Goal: Task Accomplishment & Management: Manage account settings

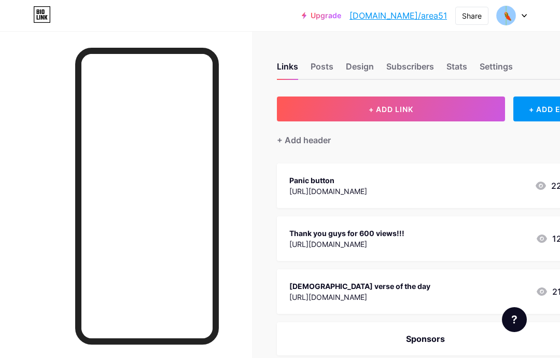
click at [447, 74] on div "Stats" at bounding box center [457, 69] width 21 height 19
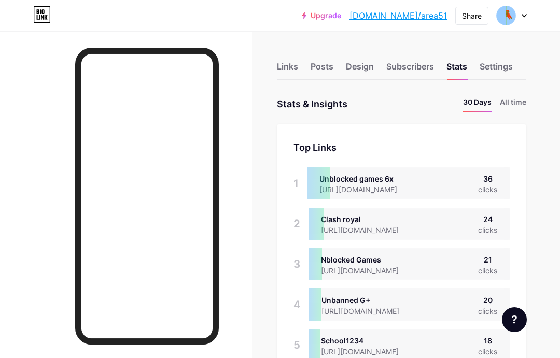
scroll to position [358, 560]
click at [515, 108] on li "All time" at bounding box center [513, 104] width 26 height 15
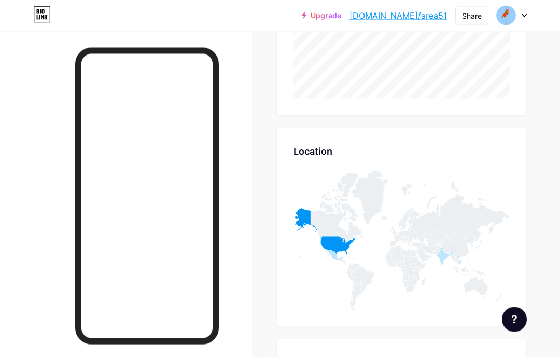
scroll to position [372, 0]
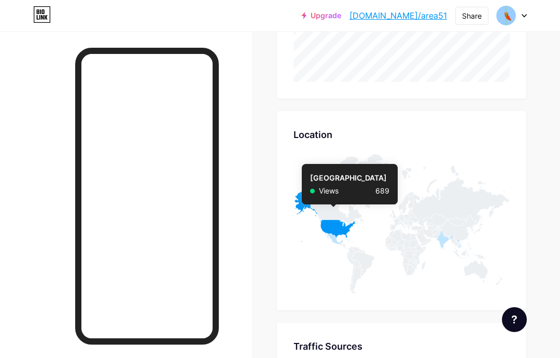
click at [333, 226] on icon at bounding box center [325, 217] width 62 height 50
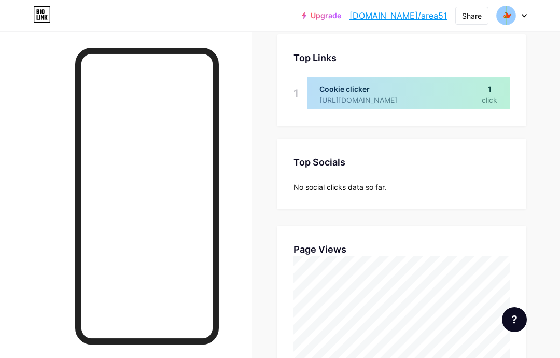
scroll to position [0, 0]
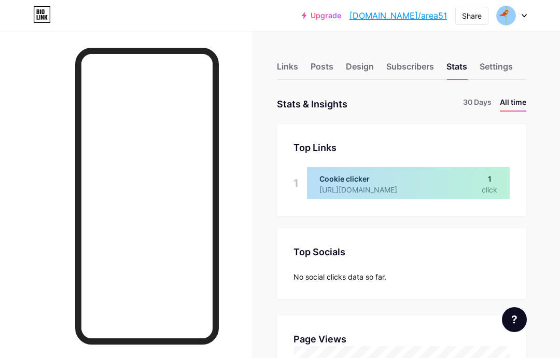
click at [280, 65] on div "Links" at bounding box center [287, 69] width 21 height 19
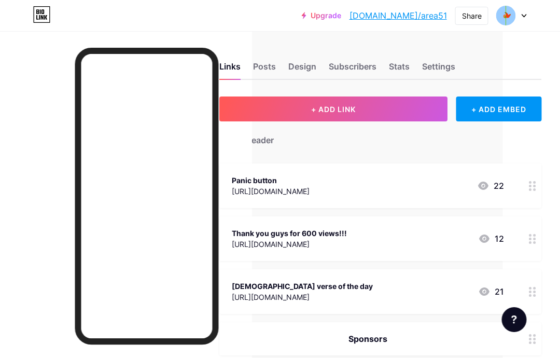
click at [526, 243] on div at bounding box center [534, 238] width 18 height 45
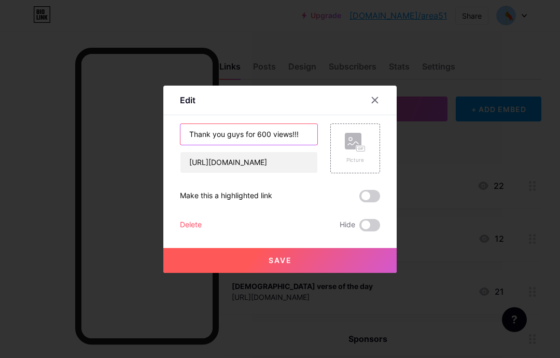
click at [275, 145] on input "Thank you guys for 600 views!!!" at bounding box center [249, 134] width 137 height 21
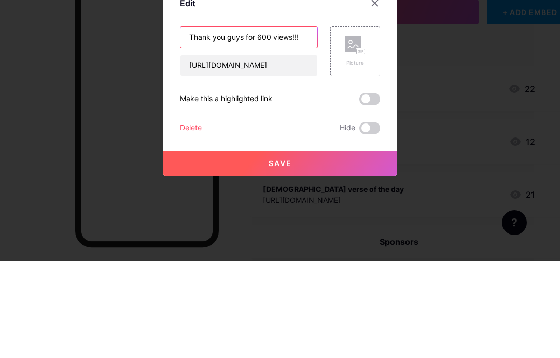
click at [272, 124] on input "Thank you guys for 600 views!!!" at bounding box center [249, 134] width 137 height 21
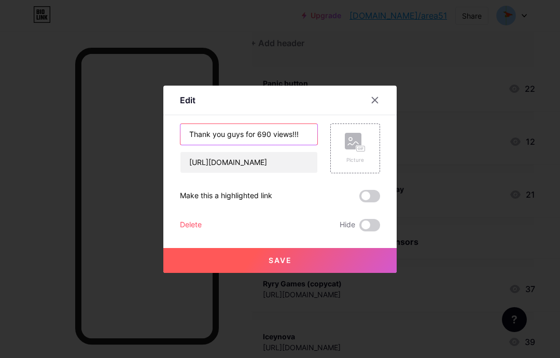
type input "Thank you guys for 690 views!!!"
click at [275, 265] on span "Save" at bounding box center [280, 260] width 23 height 9
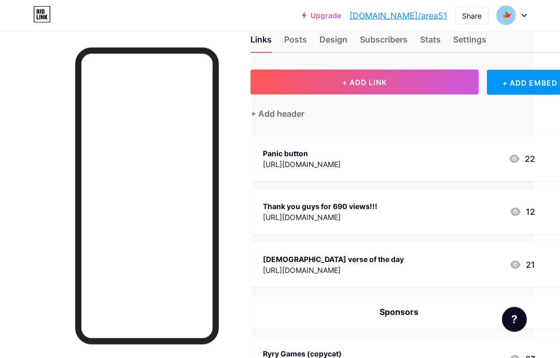
scroll to position [0, 26]
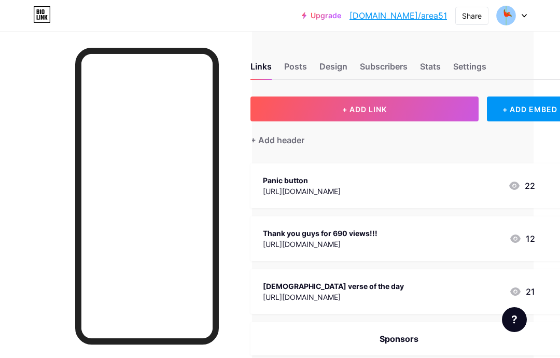
click at [481, 65] on div "Settings" at bounding box center [470, 69] width 33 height 19
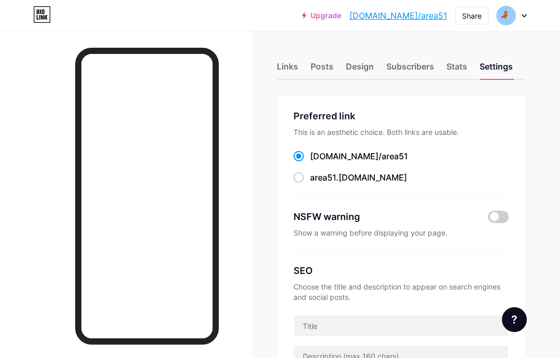
click at [456, 66] on div "Stats" at bounding box center [457, 69] width 21 height 19
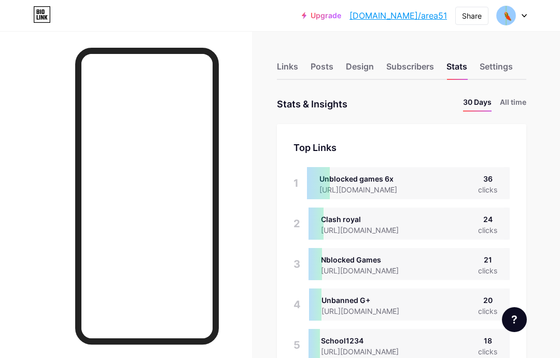
scroll to position [358, 560]
click at [523, 107] on li "All time" at bounding box center [513, 104] width 26 height 15
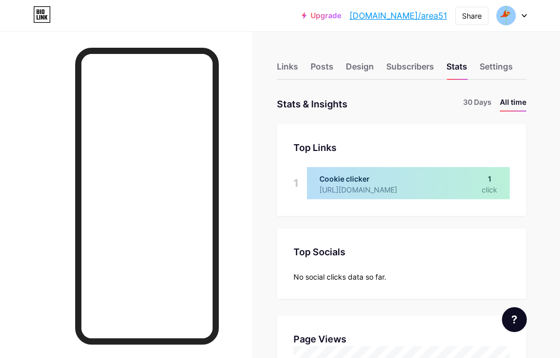
click at [483, 100] on li "30 Days" at bounding box center [477, 104] width 29 height 15
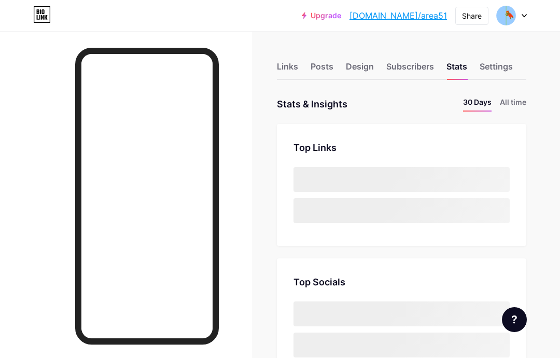
click at [499, 57] on div "Links Posts Design Subscribers Stats Settings" at bounding box center [402, 62] width 250 height 36
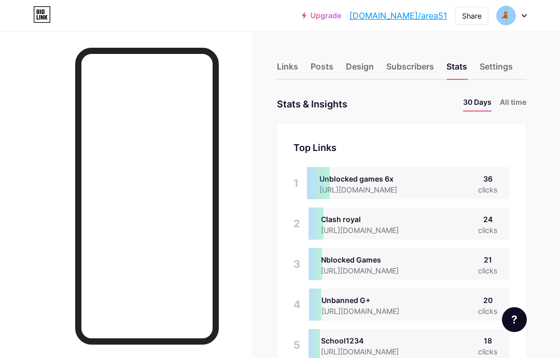
click at [507, 70] on div "Settings" at bounding box center [496, 69] width 33 height 19
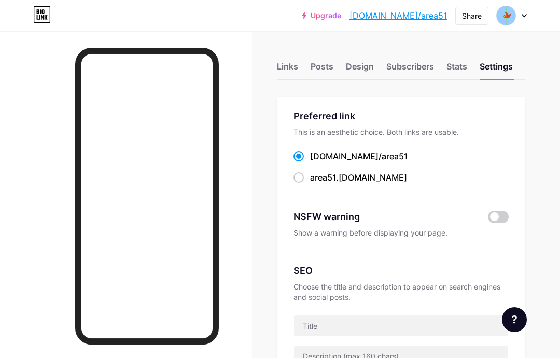
click at [285, 61] on div "Links" at bounding box center [287, 69] width 21 height 19
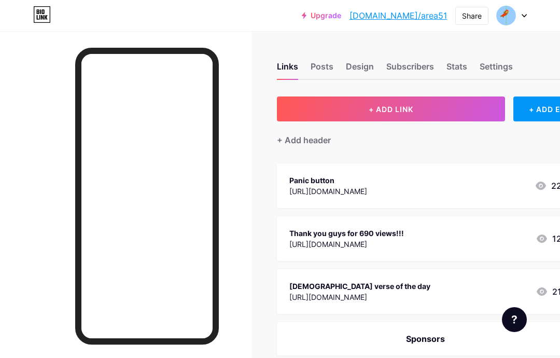
click at [481, 107] on button "+ ADD LINK" at bounding box center [391, 109] width 228 height 25
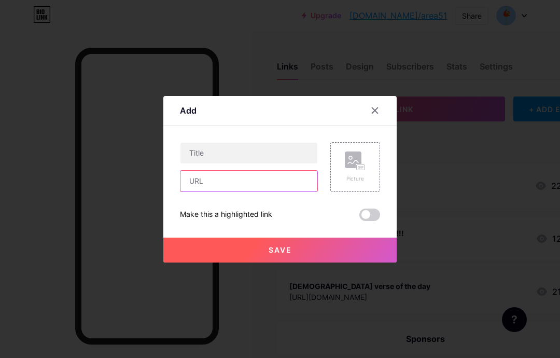
click at [200, 191] on input "text" at bounding box center [249, 181] width 137 height 21
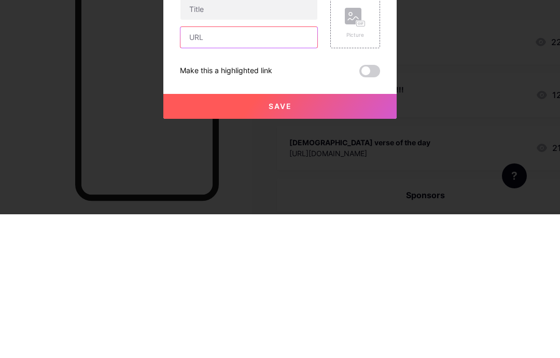
paste input "[URL][DOMAIN_NAME]"
type input "[URL][DOMAIN_NAME]"
click at [198, 143] on input "text" at bounding box center [249, 153] width 137 height 21
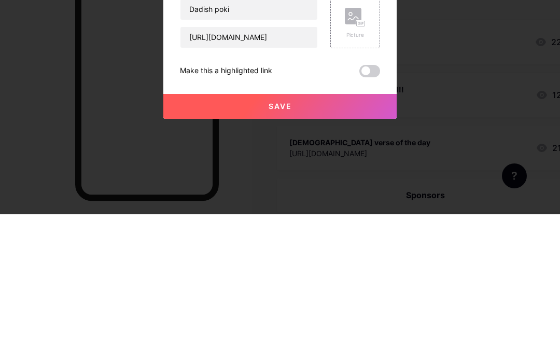
scroll to position [144, 0]
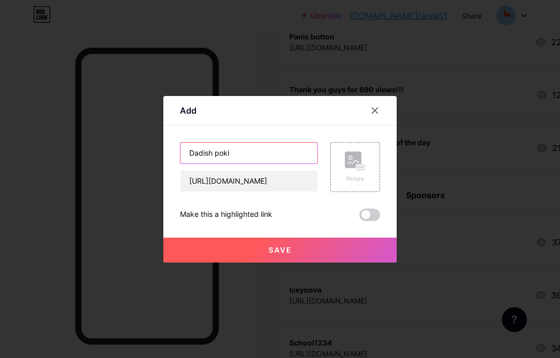
type input "Dadish poki"
click at [300, 263] on button "Save" at bounding box center [280, 250] width 234 height 25
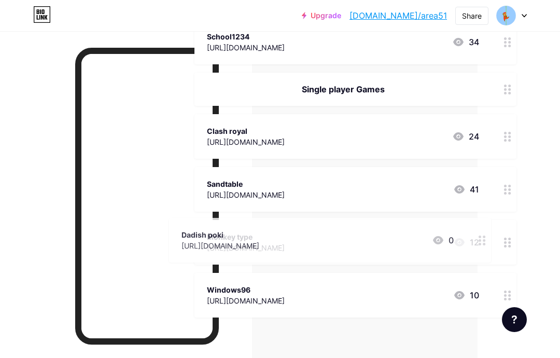
scroll to position [460, 83]
